Goal: Transaction & Acquisition: Purchase product/service

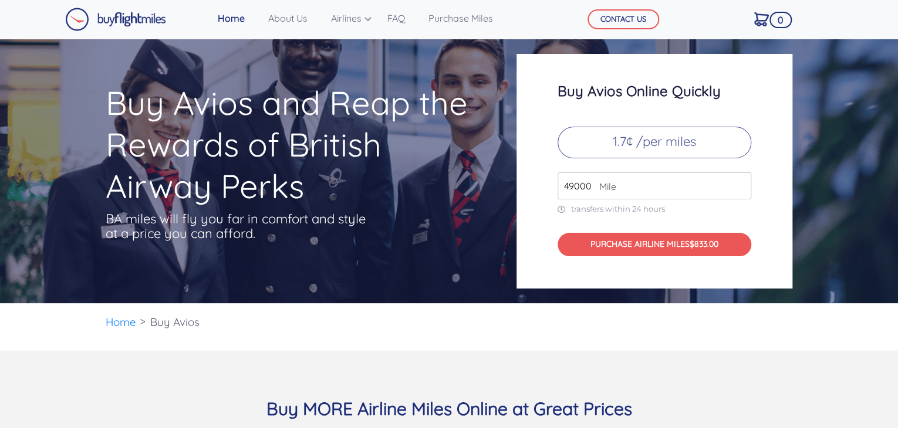
click at [594, 181] on span "Mile" at bounding box center [604, 187] width 23 height 14
click at [594, 184] on span "Mile" at bounding box center [604, 187] width 23 height 14
click at [586, 183] on input "49000" at bounding box center [654, 185] width 194 height 27
click at [587, 183] on input "49000" at bounding box center [654, 185] width 194 height 27
click at [591, 183] on input "49000" at bounding box center [654, 185] width 194 height 27
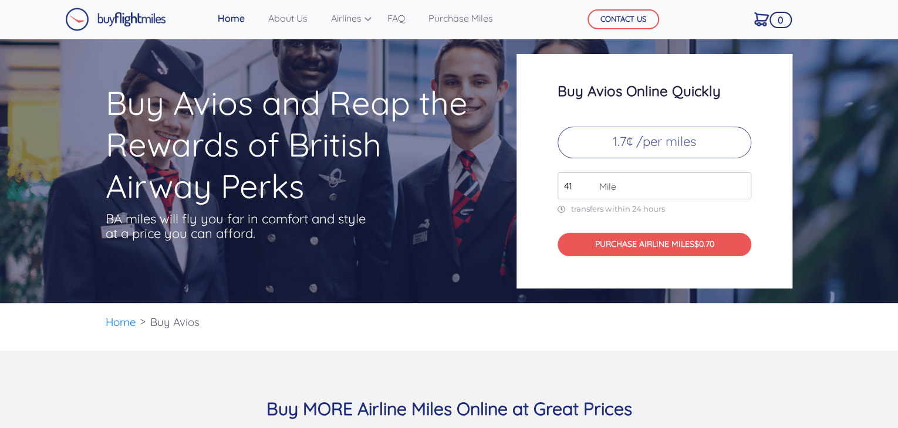
type input "4"
type input "1"
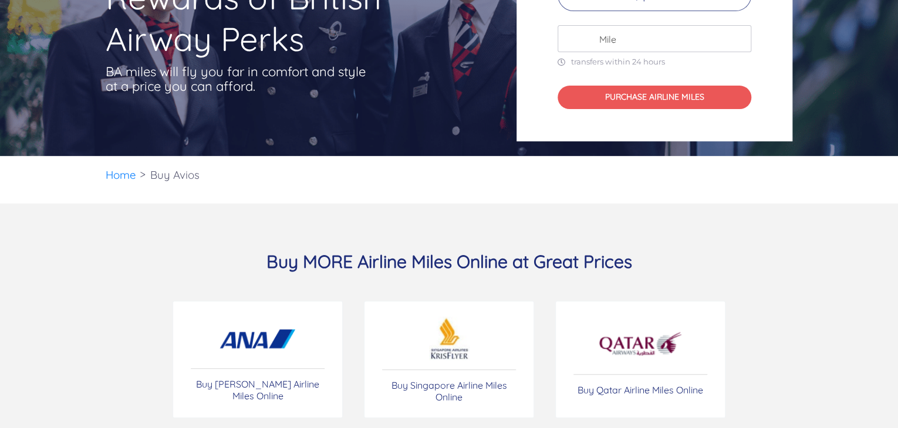
scroll to position [260, 0]
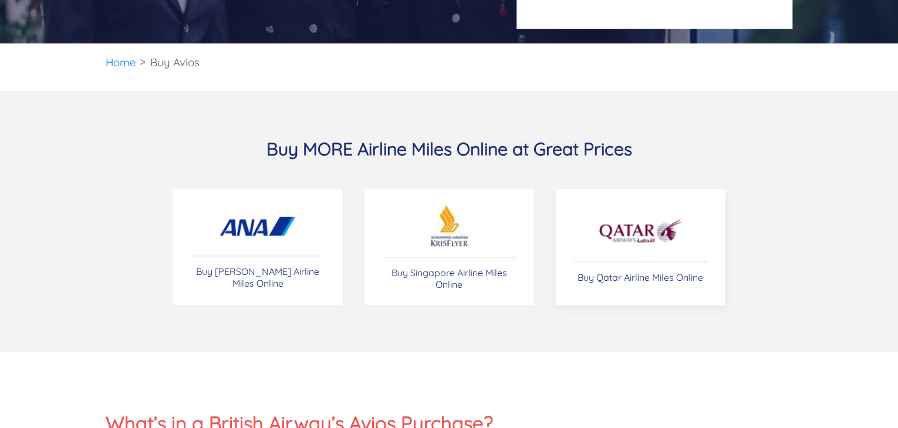
click at [632, 281] on p "Buy Qatar Airline Miles Online" at bounding box center [640, 278] width 126 height 12
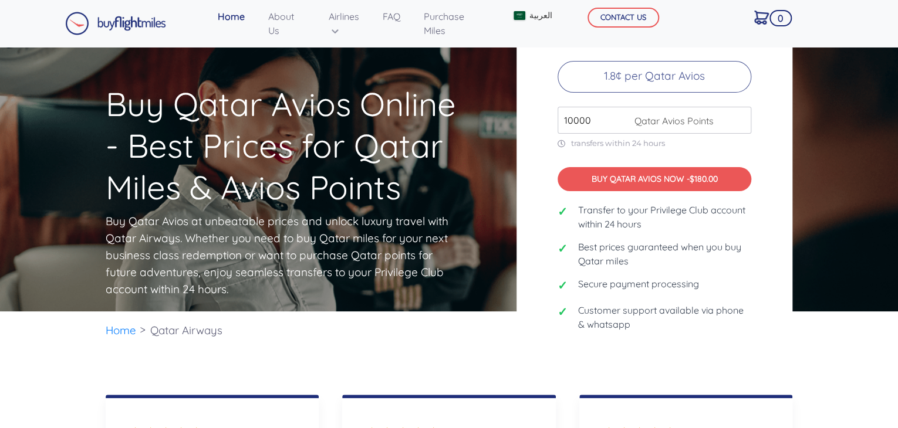
click at [617, 126] on input "10000" at bounding box center [654, 120] width 194 height 27
type input "1"
type input "4"
